Goal: Transaction & Acquisition: Purchase product/service

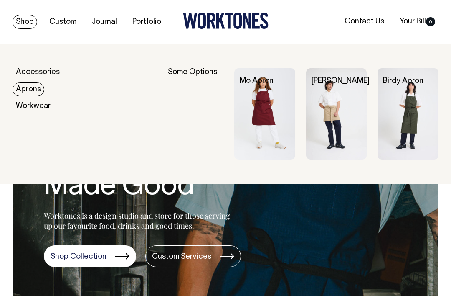
click at [272, 127] on img at bounding box center [264, 114] width 61 height 92
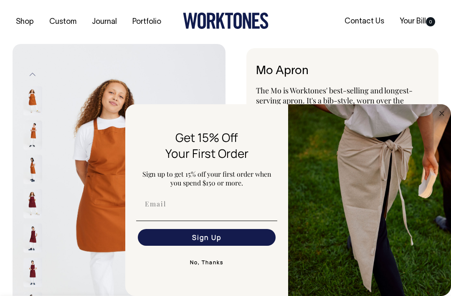
click at [438, 112] on circle "Close dialog" at bounding box center [443, 113] width 10 height 10
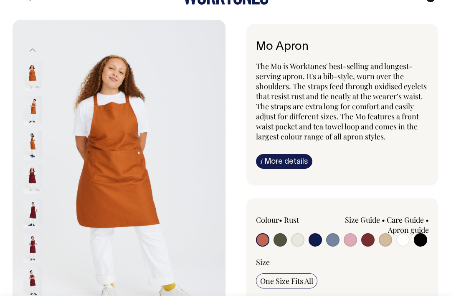
scroll to position [26, 0]
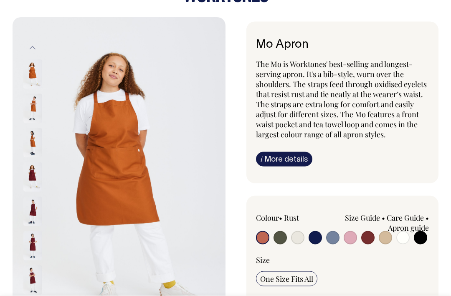
click at [278, 233] on input "radio" at bounding box center [280, 237] width 13 height 13
radio input "true"
select select "Olive"
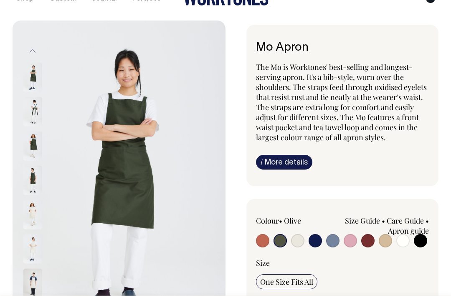
scroll to position [21, 0]
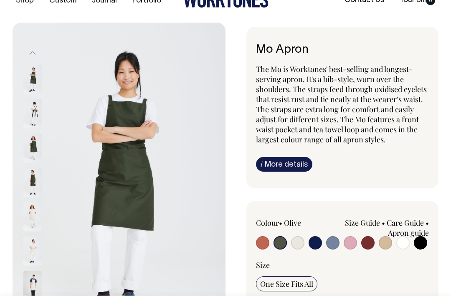
click at [30, 144] on img at bounding box center [32, 147] width 19 height 29
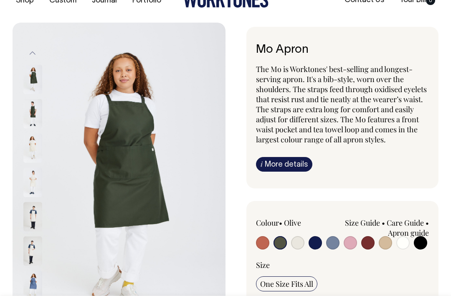
click at [29, 285] on img at bounding box center [32, 284] width 19 height 29
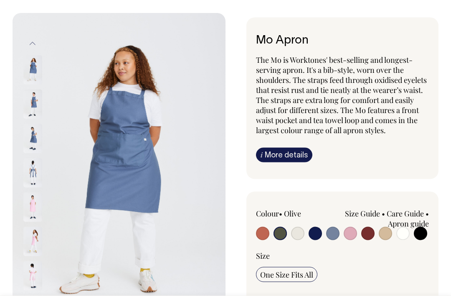
scroll to position [31, 0]
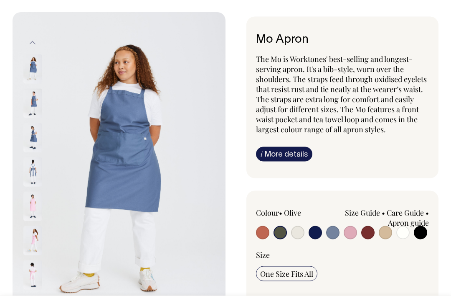
click at [145, 125] on img at bounding box center [119, 173] width 213 height 320
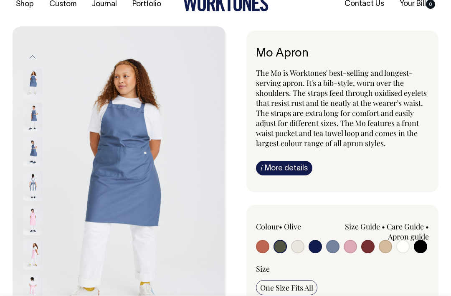
scroll to position [15, 0]
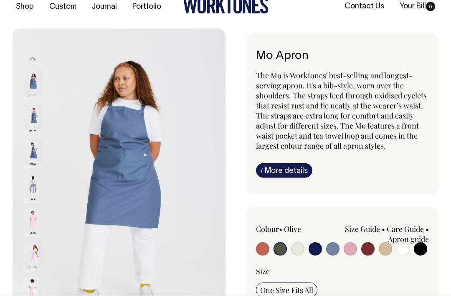
click at [31, 256] on img at bounding box center [32, 256] width 19 height 29
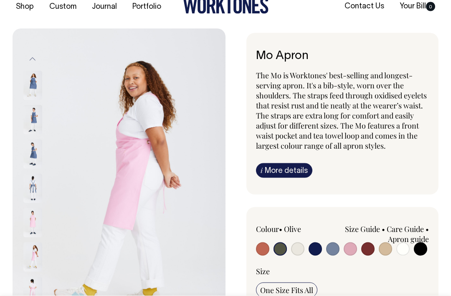
scroll to position [15, 0]
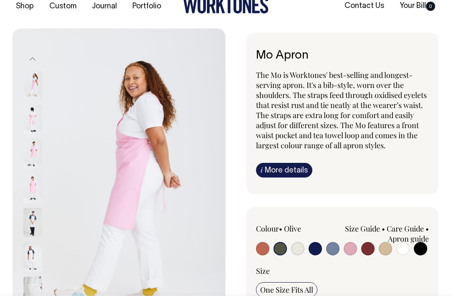
click at [162, 174] on img at bounding box center [119, 188] width 213 height 320
click at [31, 251] on img at bounding box center [32, 256] width 19 height 29
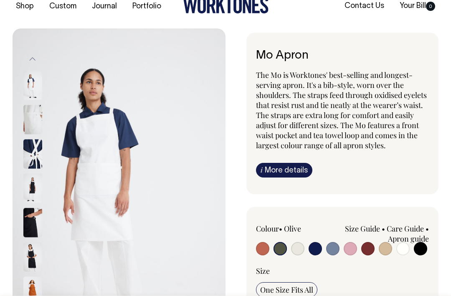
click at [32, 209] on img at bounding box center [32, 222] width 19 height 29
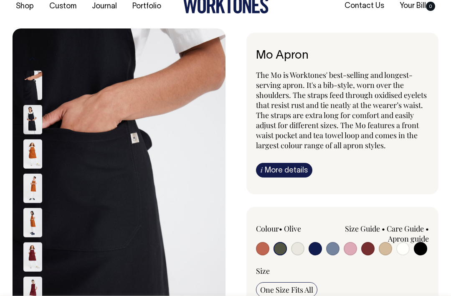
click at [37, 157] on img at bounding box center [32, 153] width 19 height 29
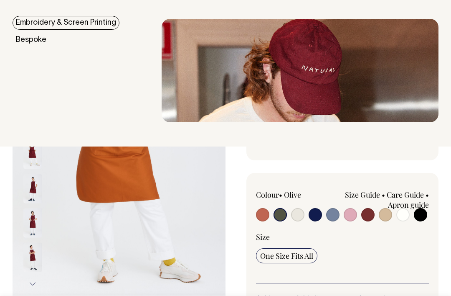
scroll to position [0, 0]
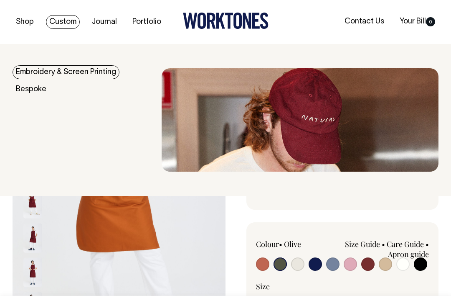
click at [23, 13] on div "Shop Custom Journal Portfolio Contact Us Your Bill 0" at bounding box center [225, 22] width 451 height 44
click at [86, 65] on link "Embroidery & Screen Printing" at bounding box center [66, 72] width 107 height 14
